Goal: Task Accomplishment & Management: Use online tool/utility

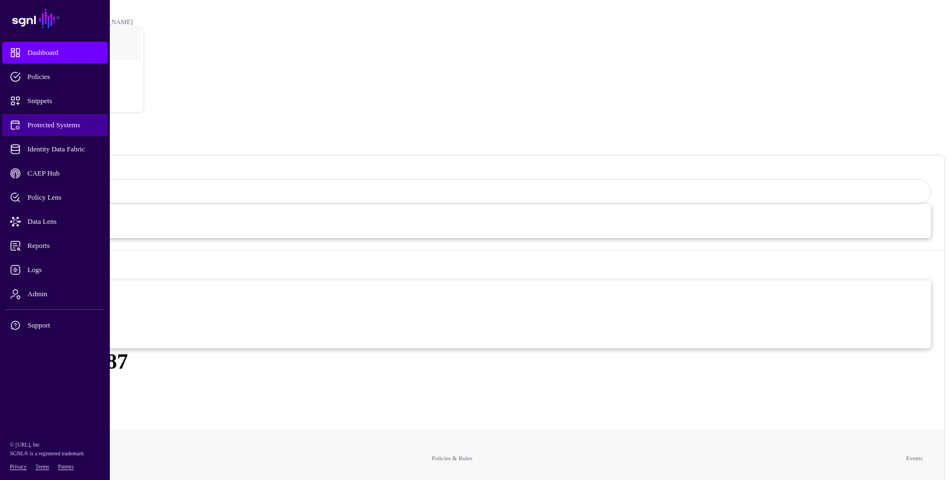
click at [48, 125] on span "Protected Systems" at bounding box center [64, 125] width 108 height 11
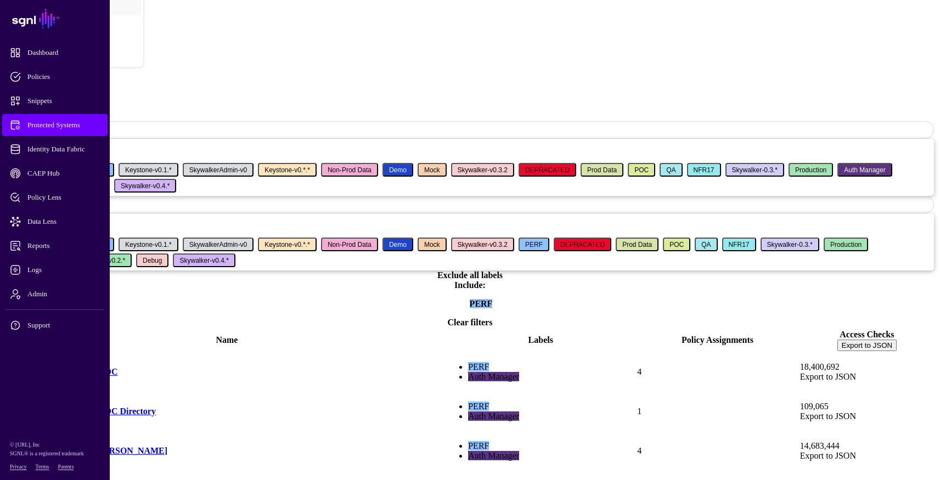
scroll to position [197, 0]
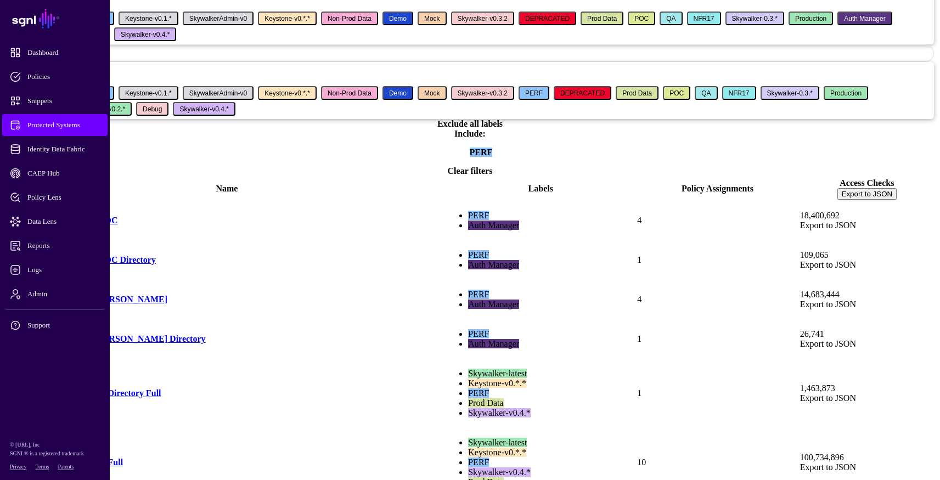
click at [161, 389] on link "Skywalker V4 Perf OIDC Directory Full" at bounding box center [86, 393] width 152 height 9
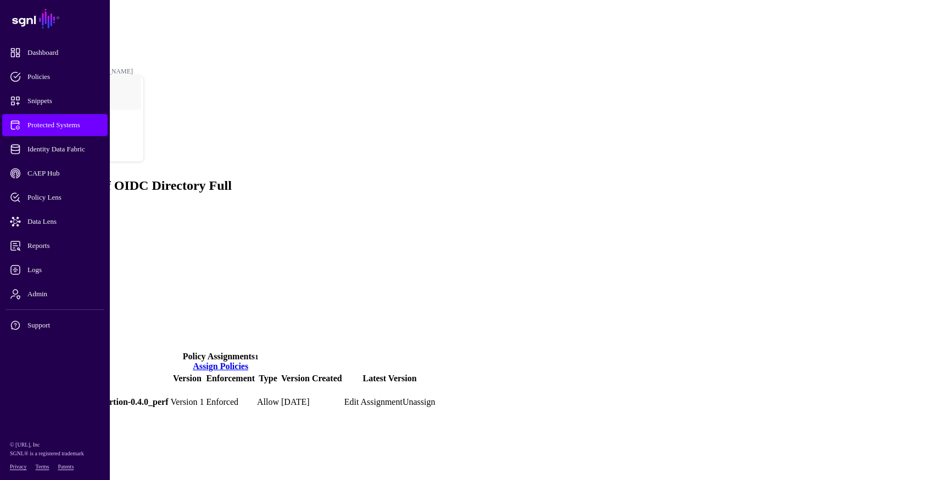
click at [60, 332] on link "Directory" at bounding box center [42, 336] width 33 height 9
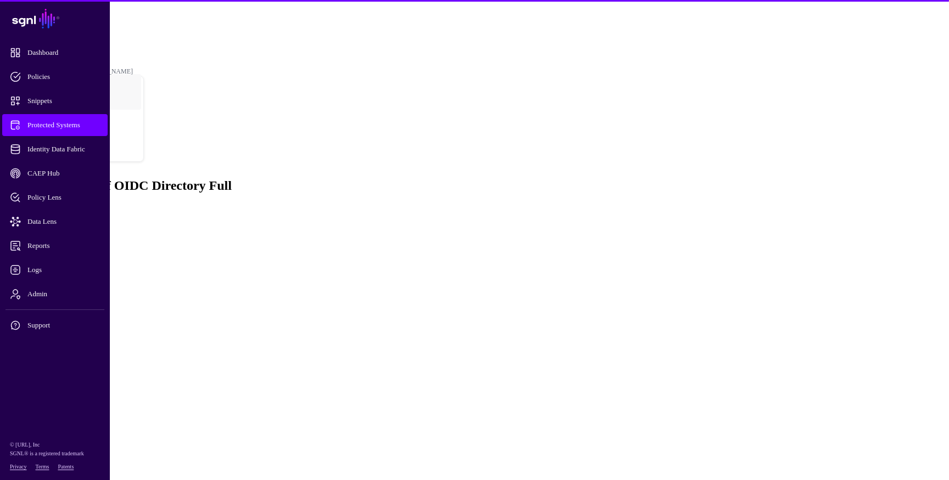
click at [4, 372] on link at bounding box center [4, 372] width 0 height 0
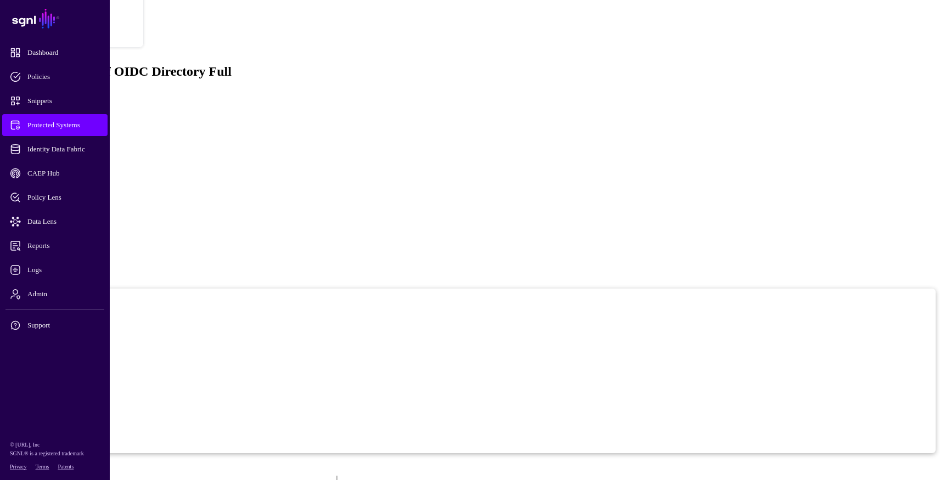
scroll to position [115, 0]
click at [75, 452] on link "Create New Version" at bounding box center [39, 456] width 71 height 9
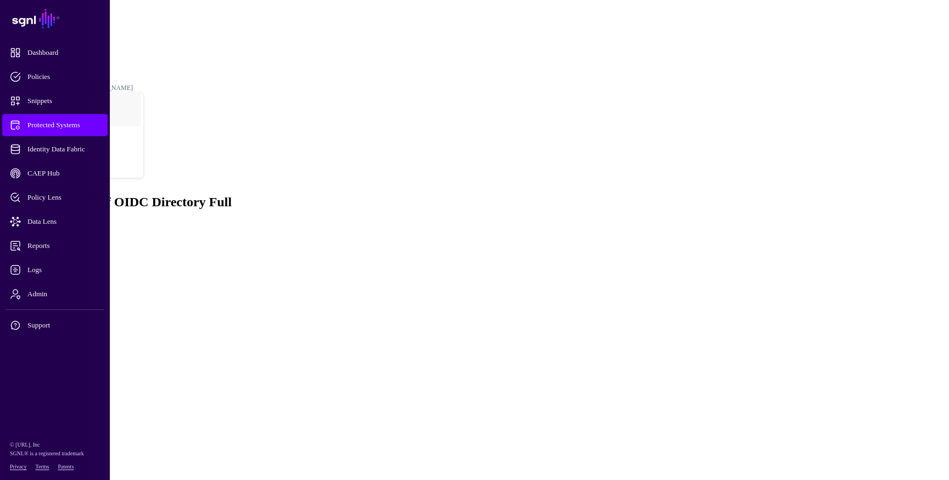
click at [144, 63] on div "Add Condition Group" at bounding box center [103, 58] width 81 height 10
click at [144, 54] on div "Graph Condition" at bounding box center [114, 49] width 59 height 10
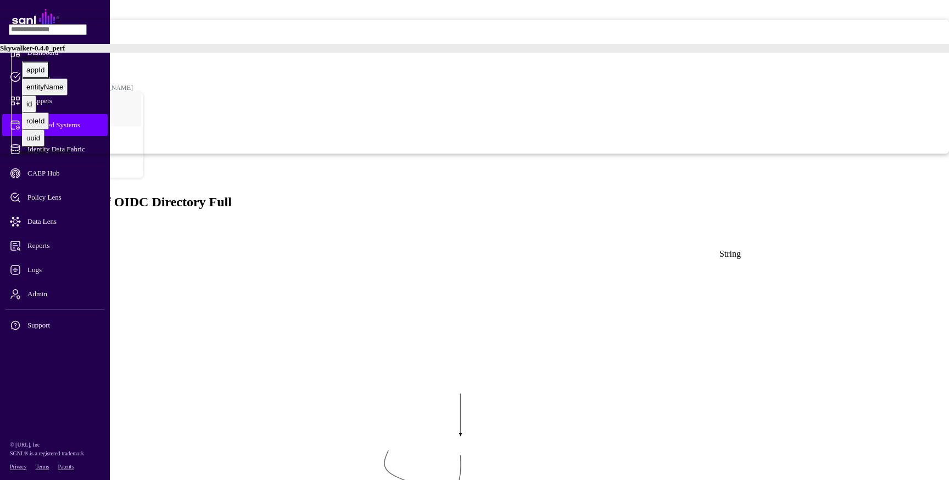
click at [44, 74] on div "appId" at bounding box center [35, 70] width 18 height 8
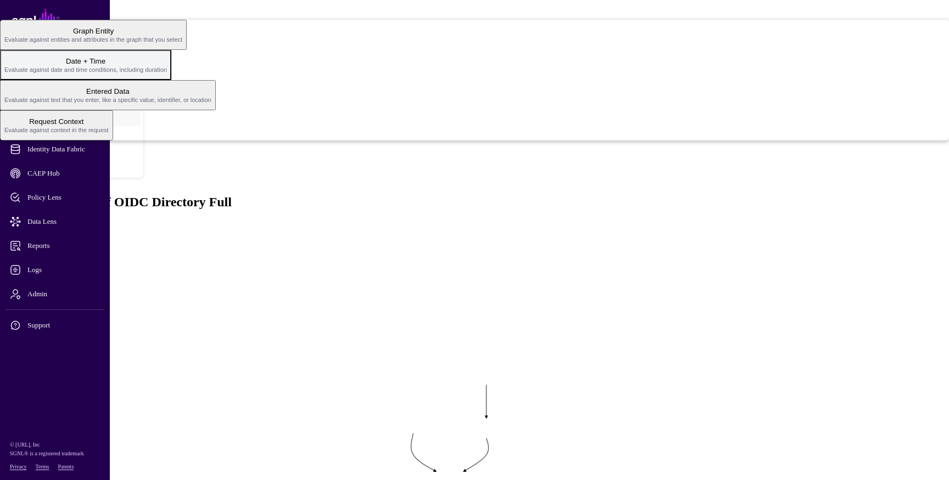
click at [167, 73] on span "Evaluate against date and time conditions, including duration" at bounding box center [85, 69] width 163 height 7
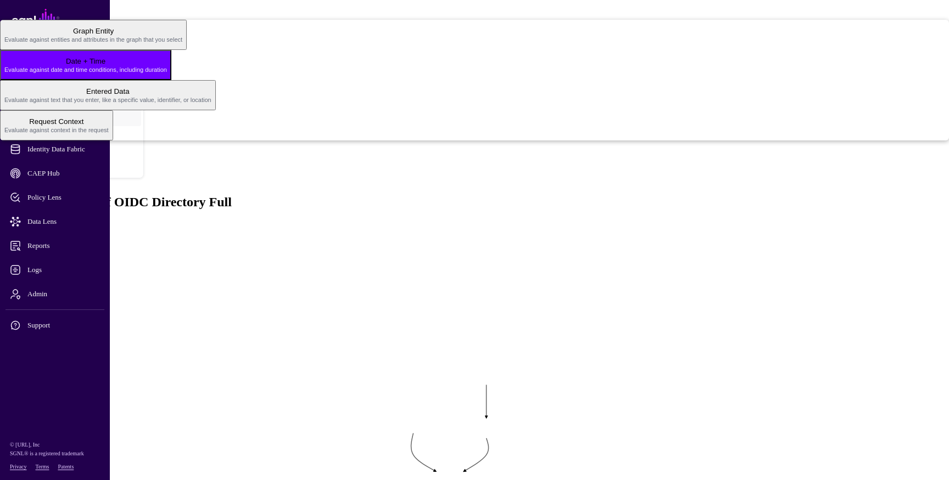
click at [167, 76] on span "Date + Time Evaluate against date and time conditions, including duration" at bounding box center [85, 64] width 163 height 21
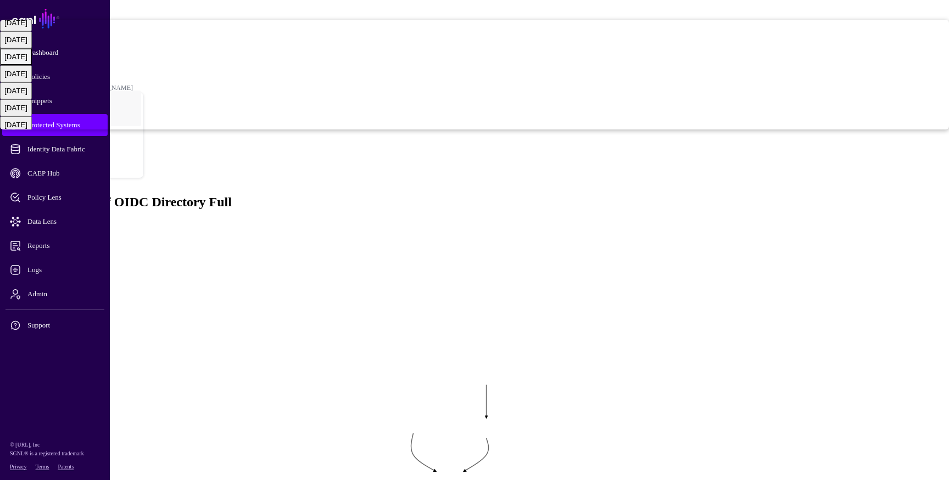
scroll to position [3, 0]
click at [368, 154] on rect at bounding box center [238, 367] width 72101 height 36510
